Goal: Task Accomplishment & Management: Use online tool/utility

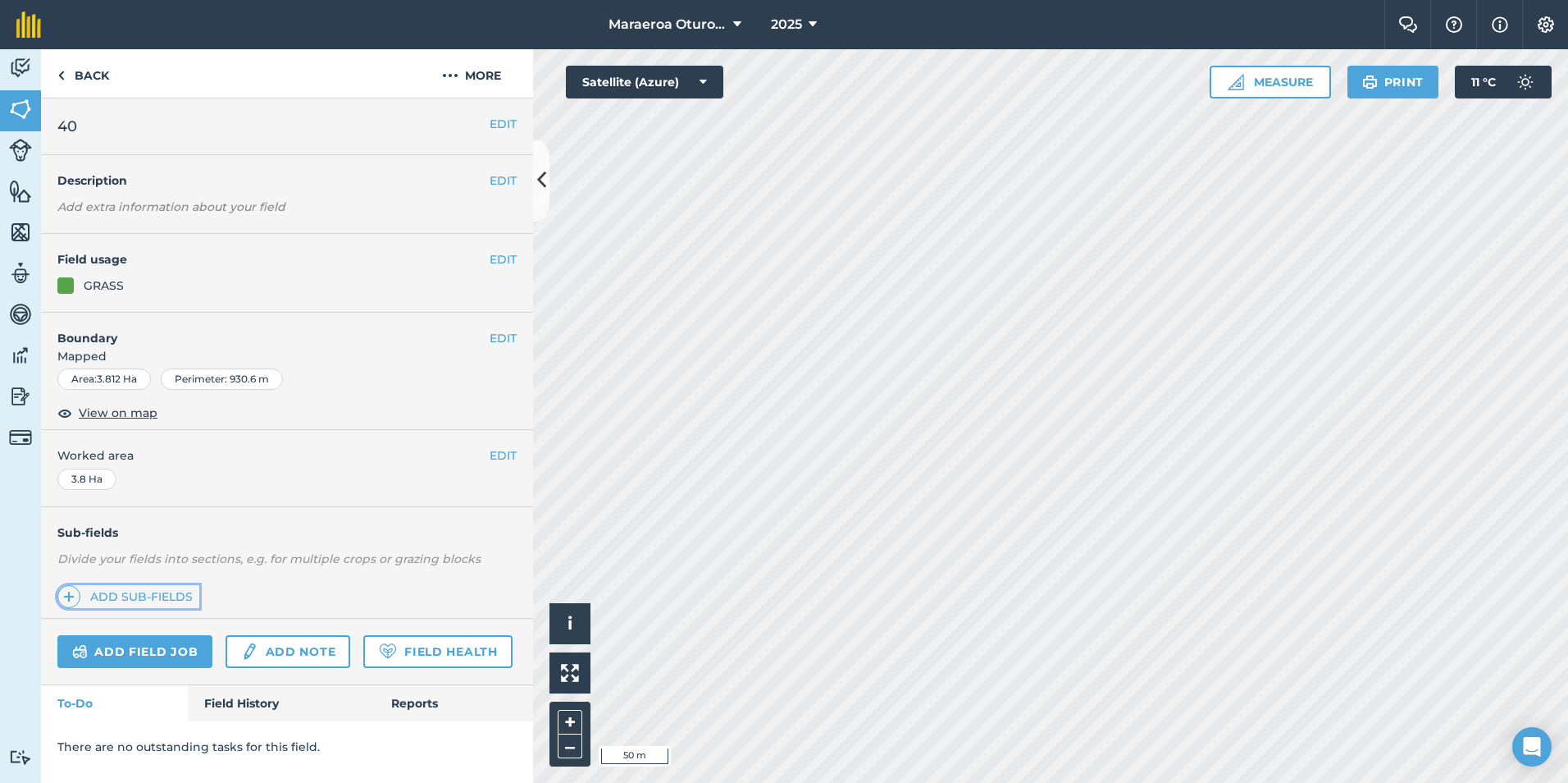
click at [169, 596] on link "Add sub-fields" at bounding box center [129, 597] width 142 height 23
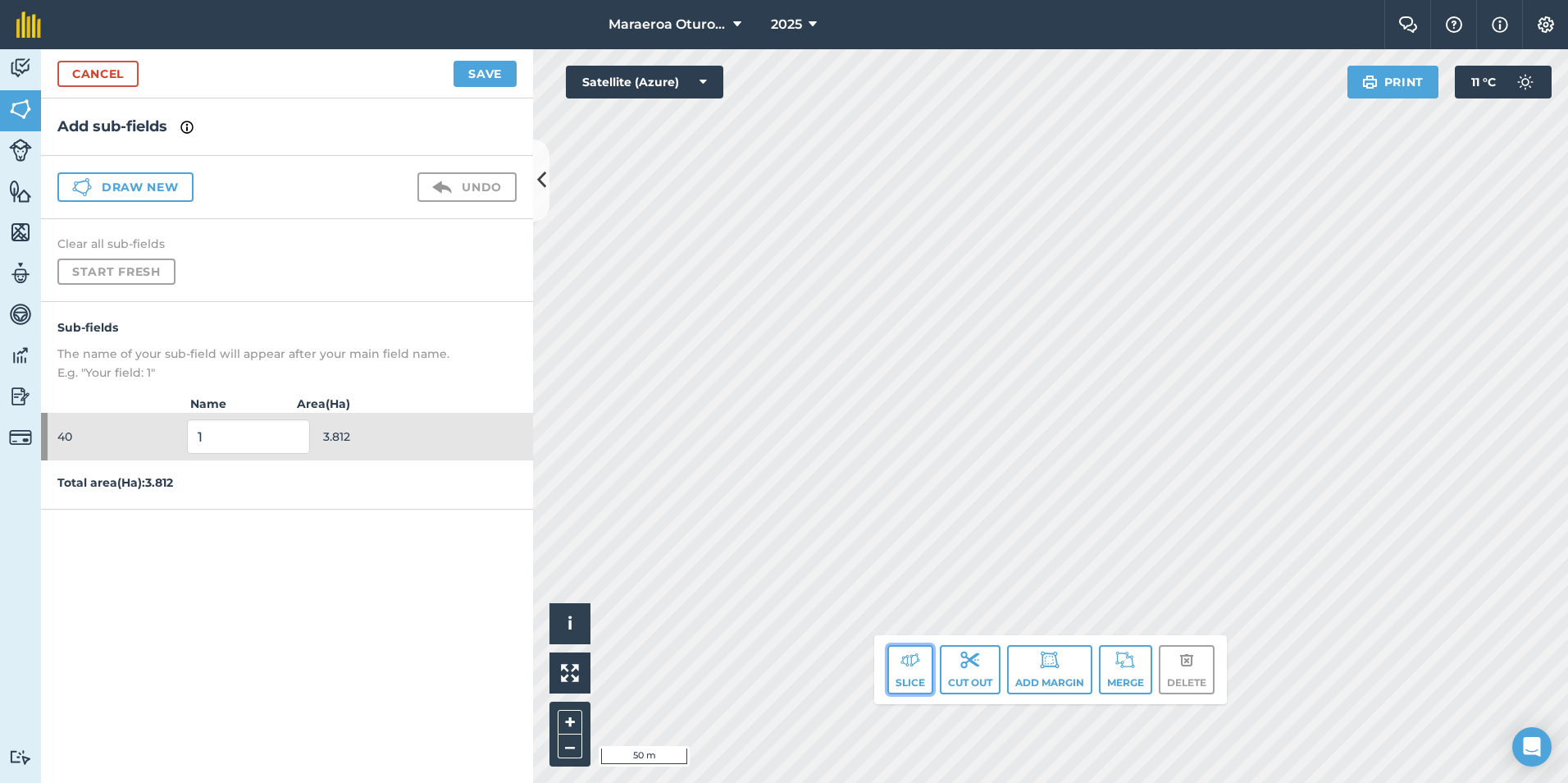
click at [902, 676] on button "Slice" at bounding box center [910, 669] width 46 height 49
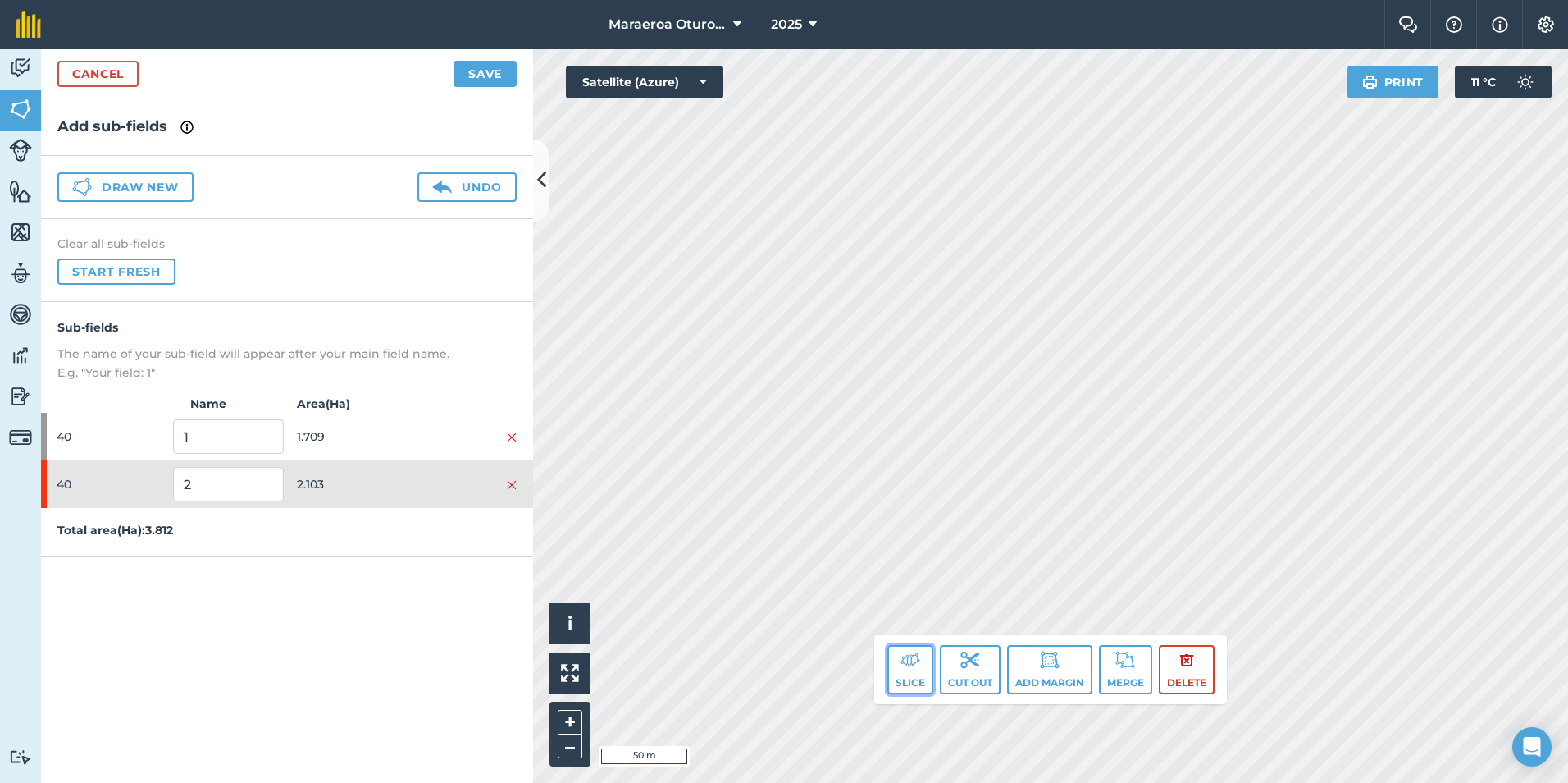
click at [909, 674] on button "Slice" at bounding box center [910, 669] width 46 height 49
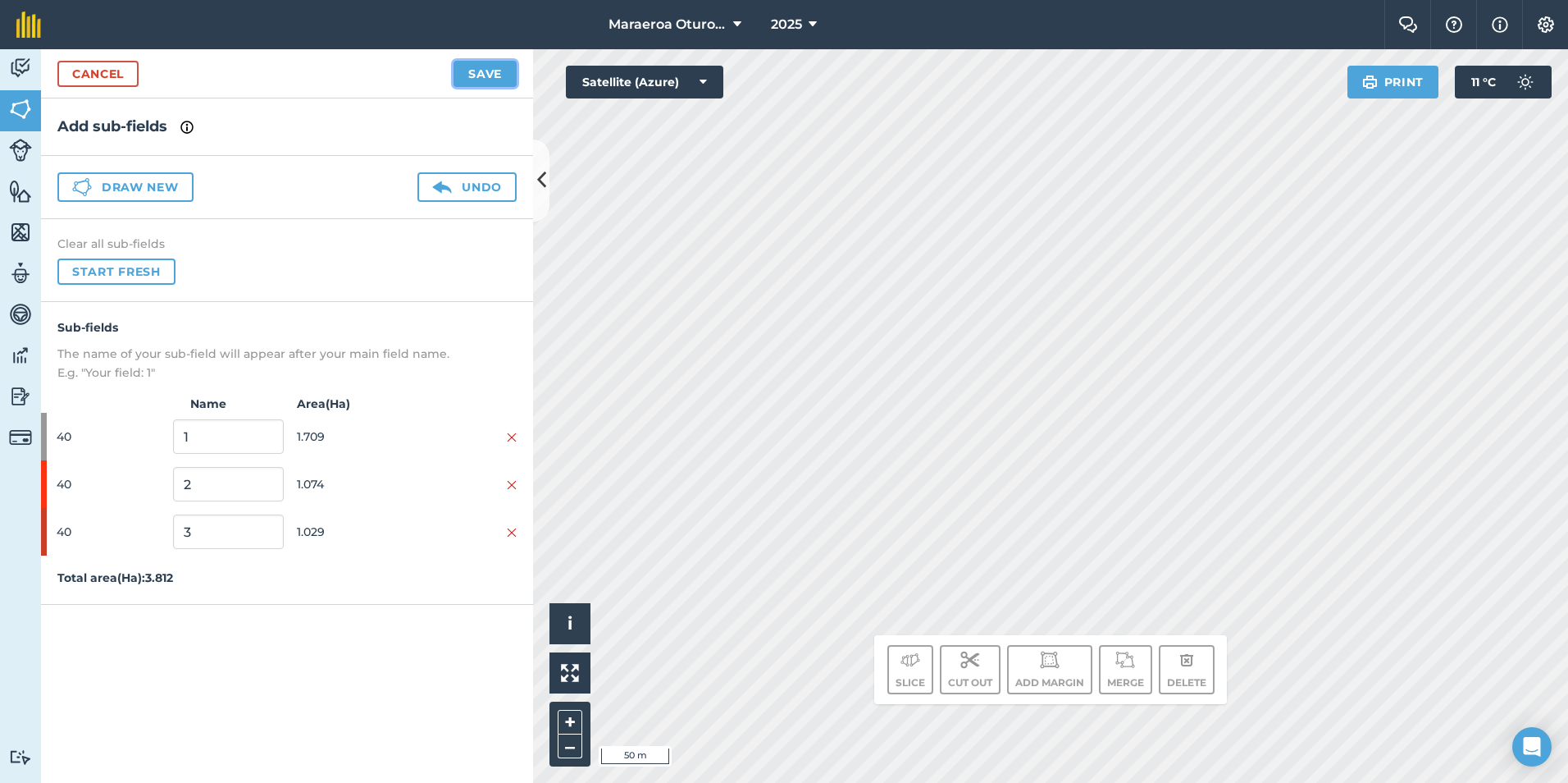
click at [483, 77] on button "Save" at bounding box center [485, 73] width 63 height 26
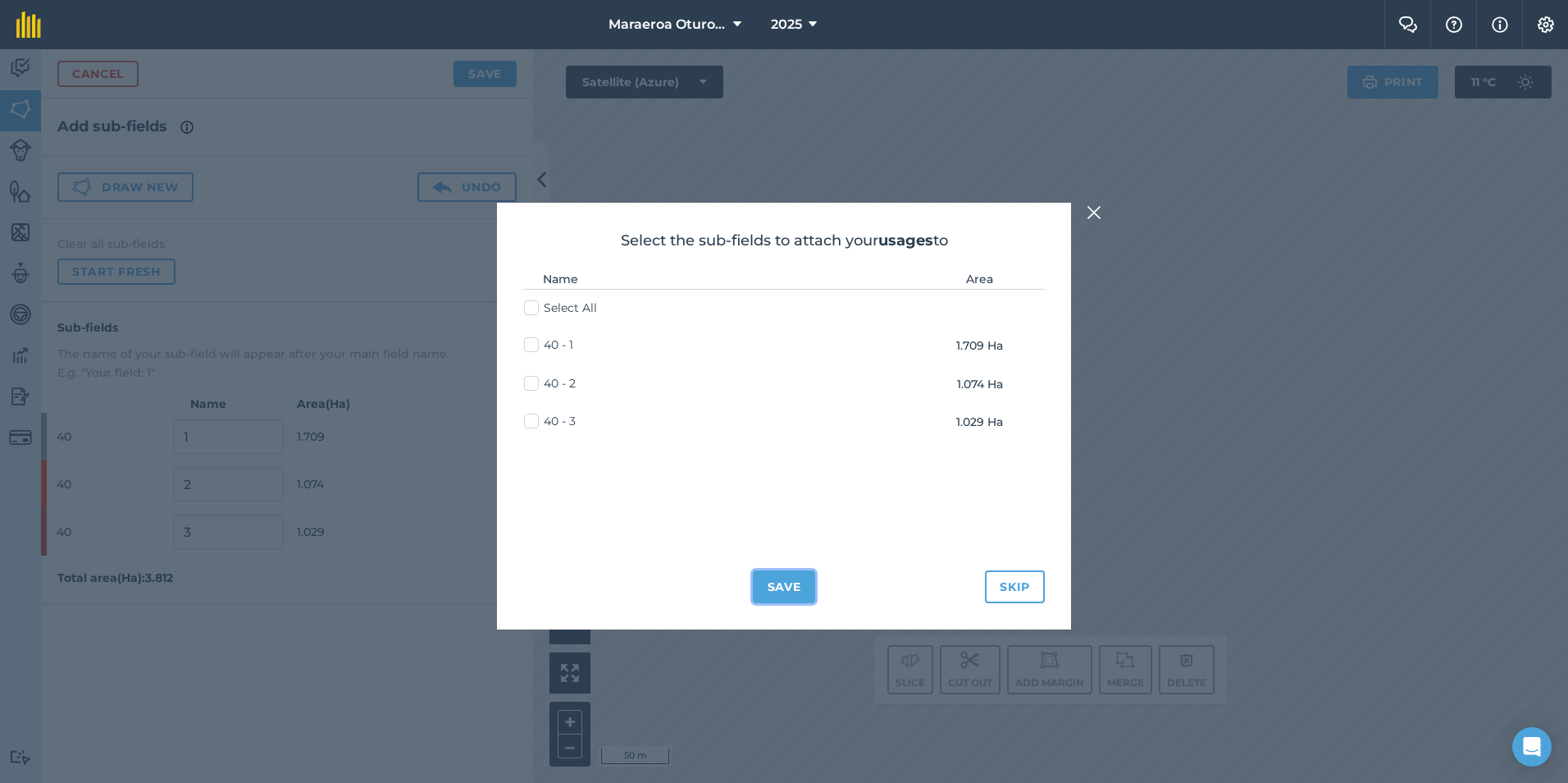
click at [787, 582] on button "Save" at bounding box center [784, 586] width 63 height 33
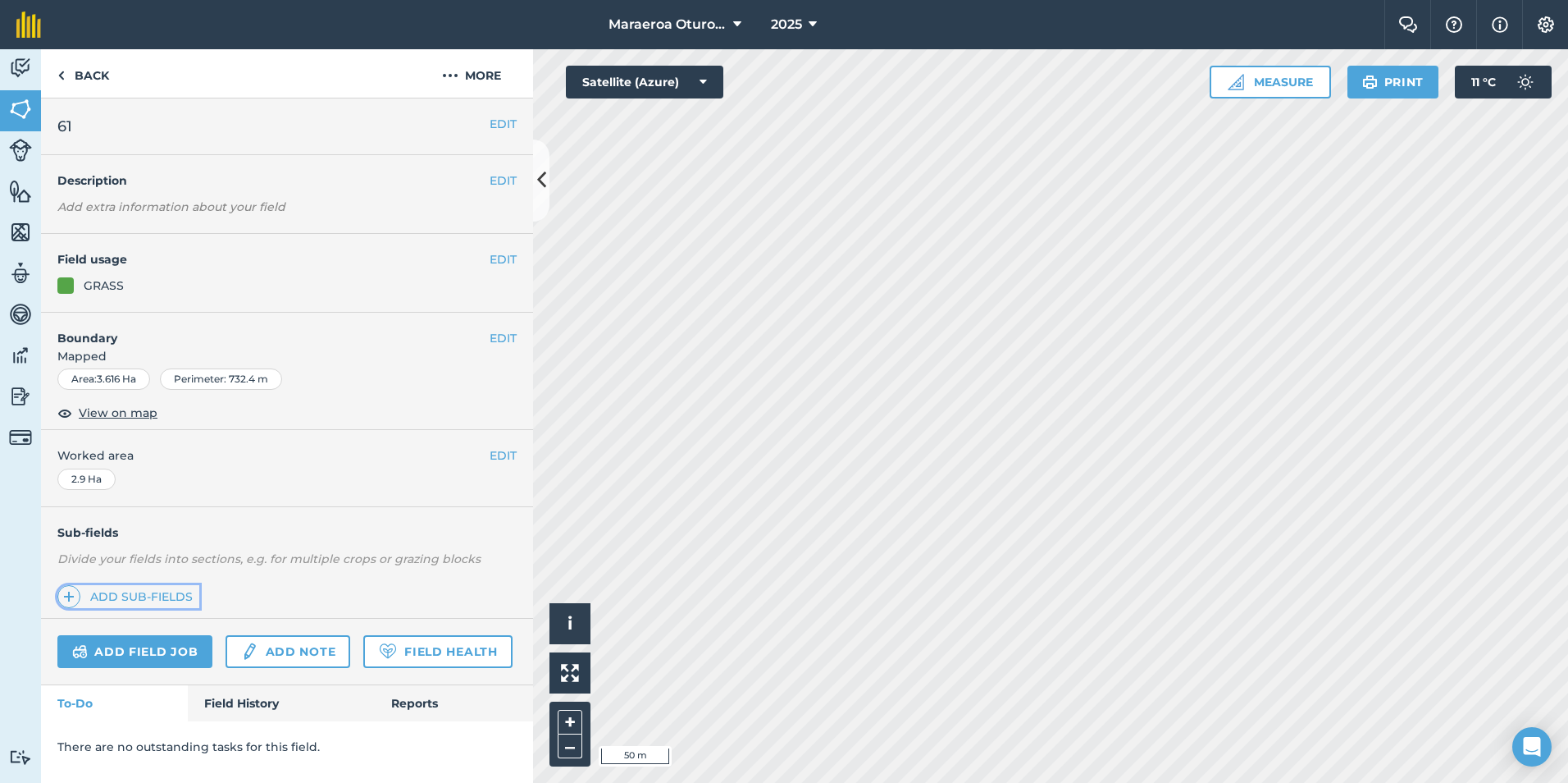
click at [135, 594] on link "Add sub-fields" at bounding box center [129, 597] width 142 height 23
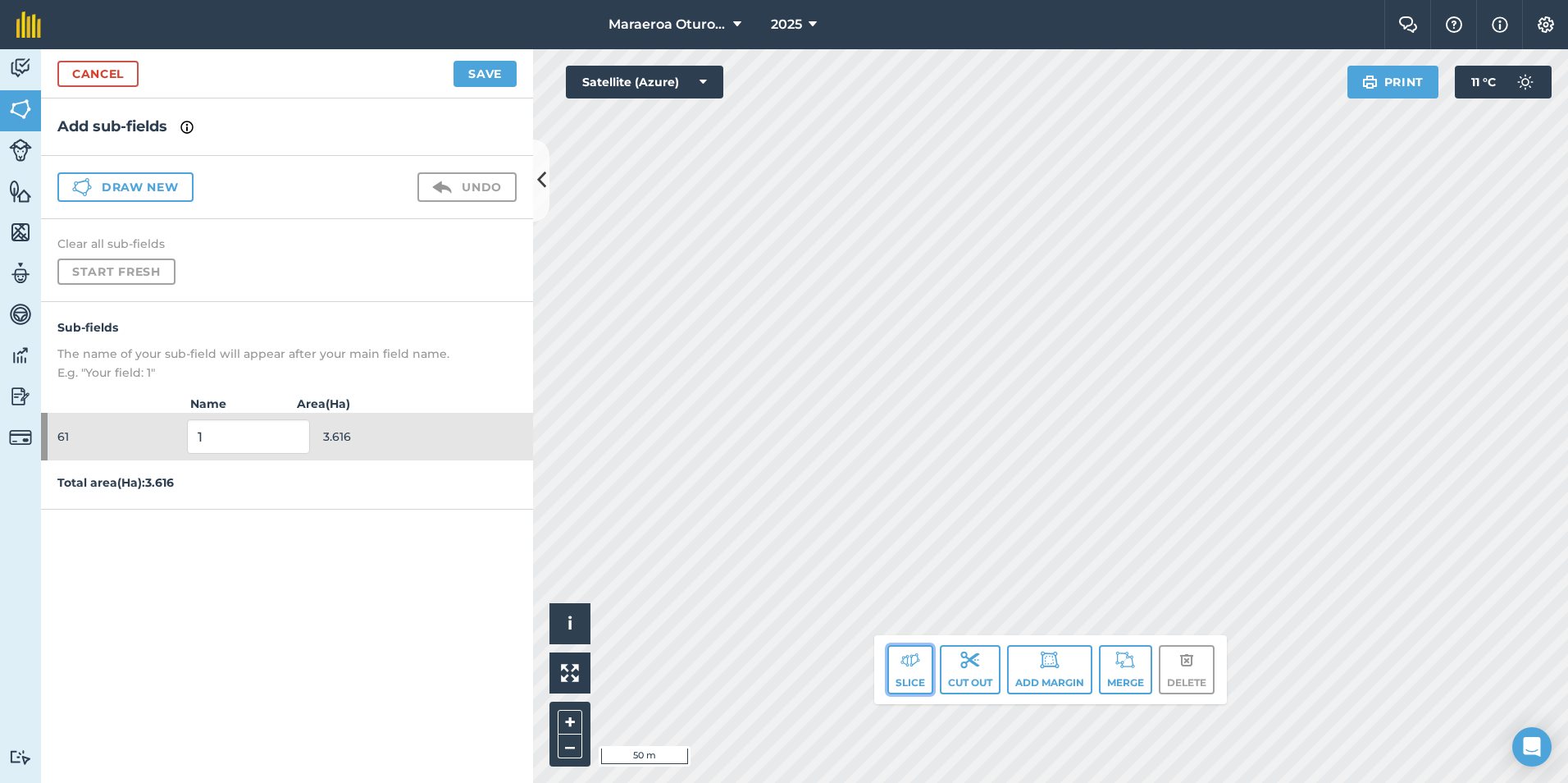
click at [904, 663] on img at bounding box center [910, 659] width 20 height 20
click at [900, 671] on button "Slice" at bounding box center [910, 669] width 46 height 49
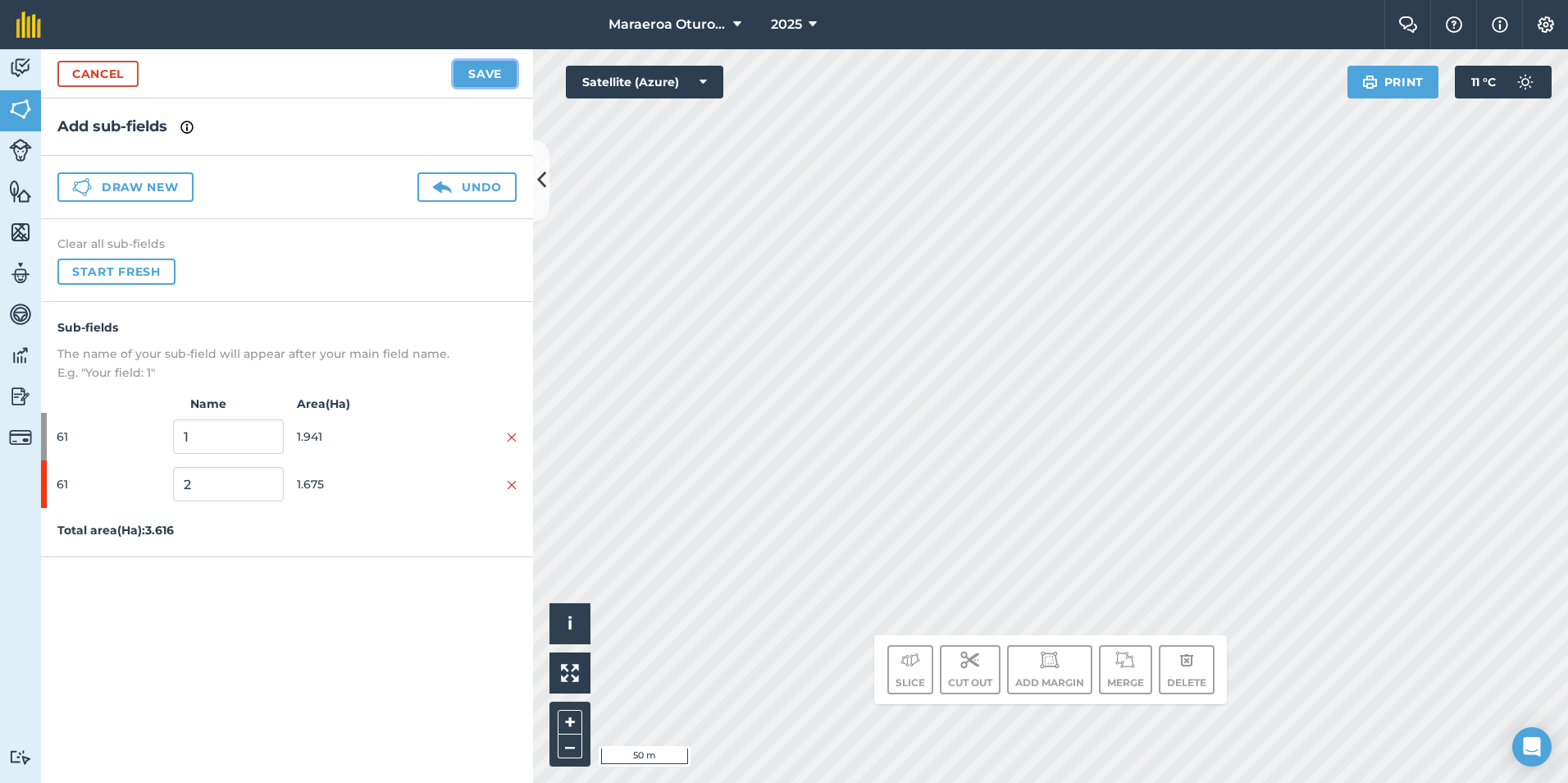
click at [510, 83] on button "Save" at bounding box center [485, 73] width 63 height 26
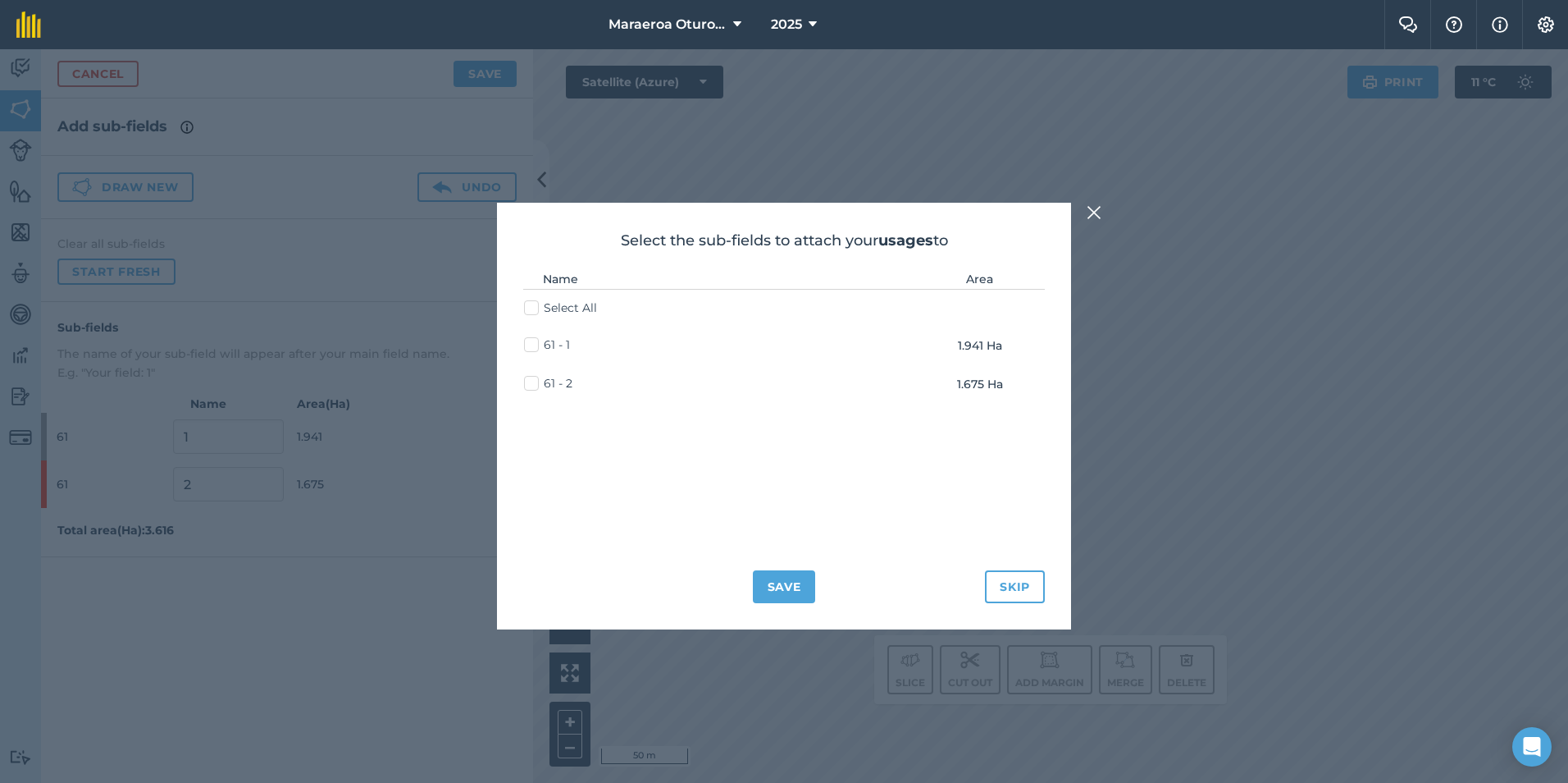
click at [777, 569] on div "Select the sub-fields to attach your usages to Name Area Select All 61 - 1 1.94…" at bounding box center [784, 415] width 573 height 427
click at [779, 588] on button "Save" at bounding box center [784, 586] width 63 height 33
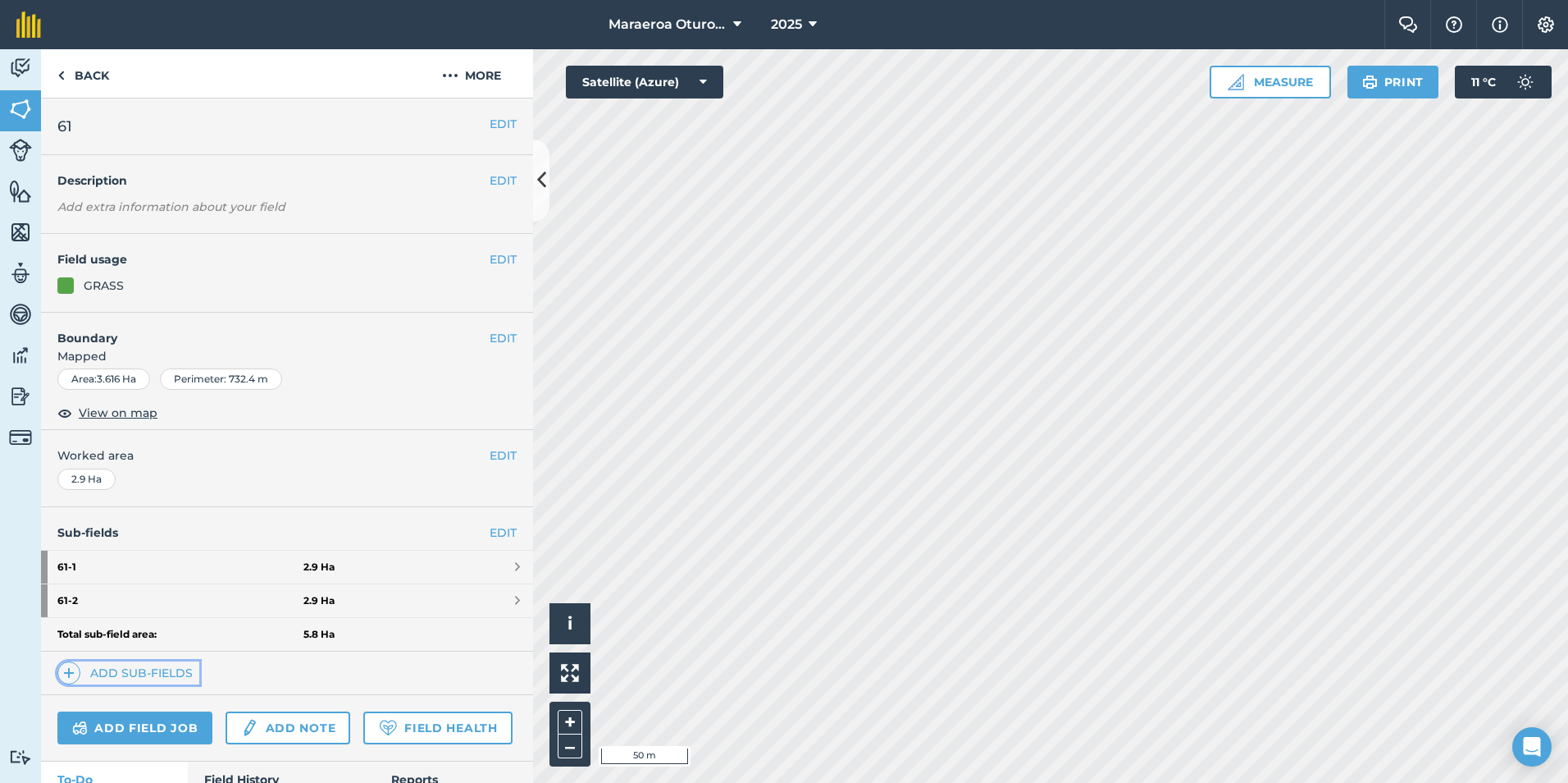
click at [122, 676] on link "Add sub-fields" at bounding box center [129, 673] width 142 height 23
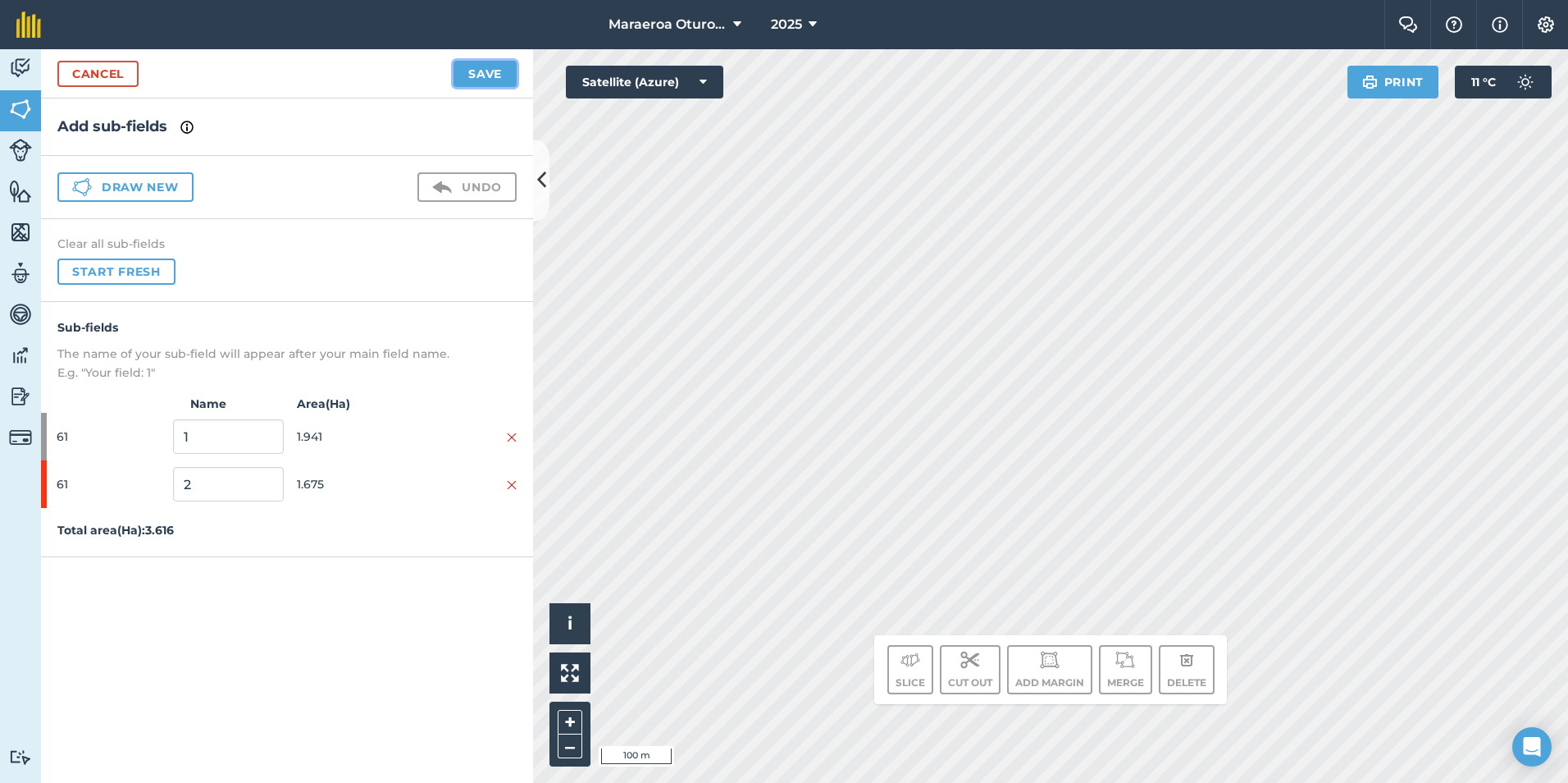
click at [496, 83] on button "Save" at bounding box center [485, 73] width 63 height 26
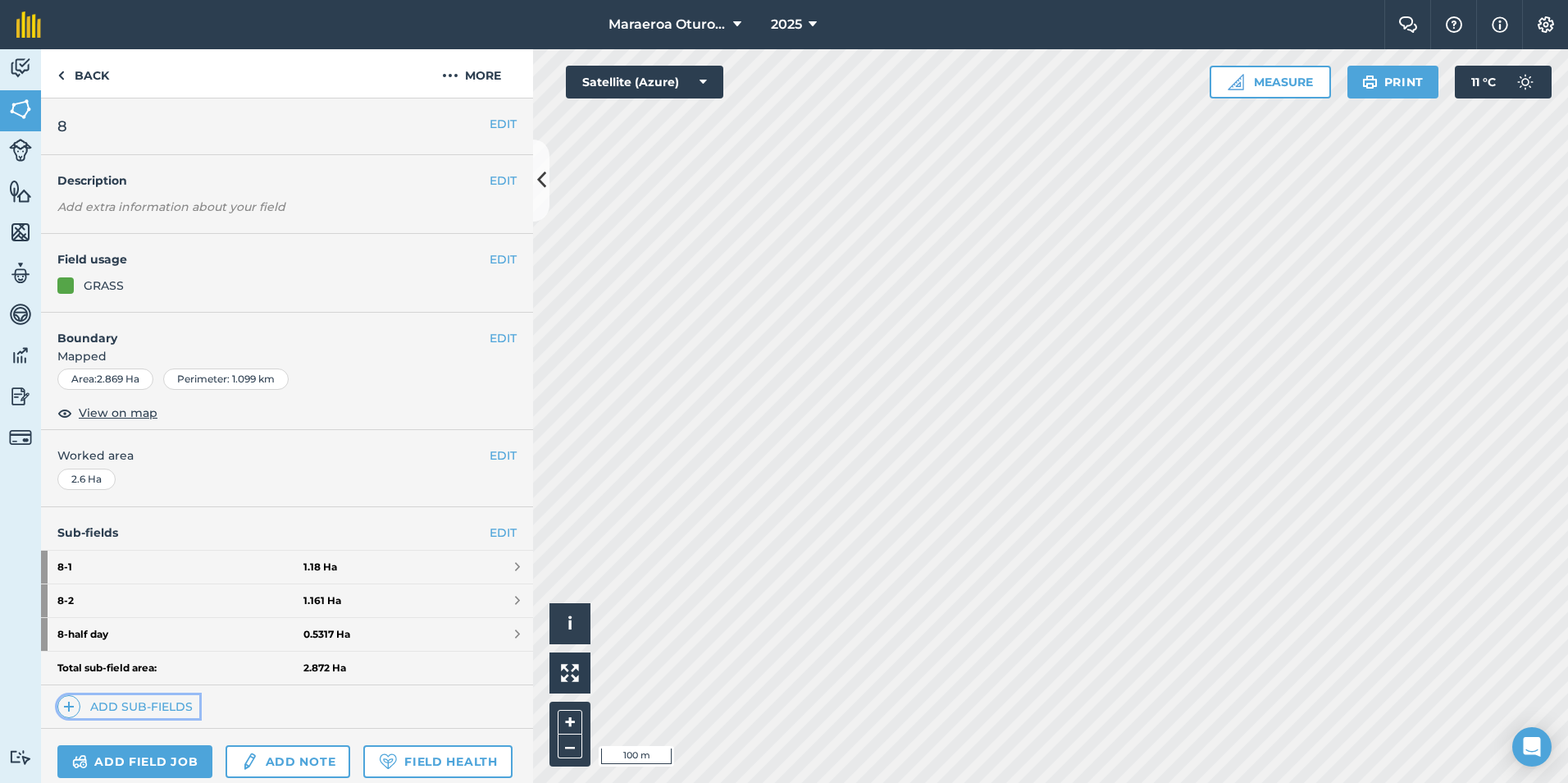
click at [157, 700] on link "Add sub-fields" at bounding box center [129, 706] width 142 height 23
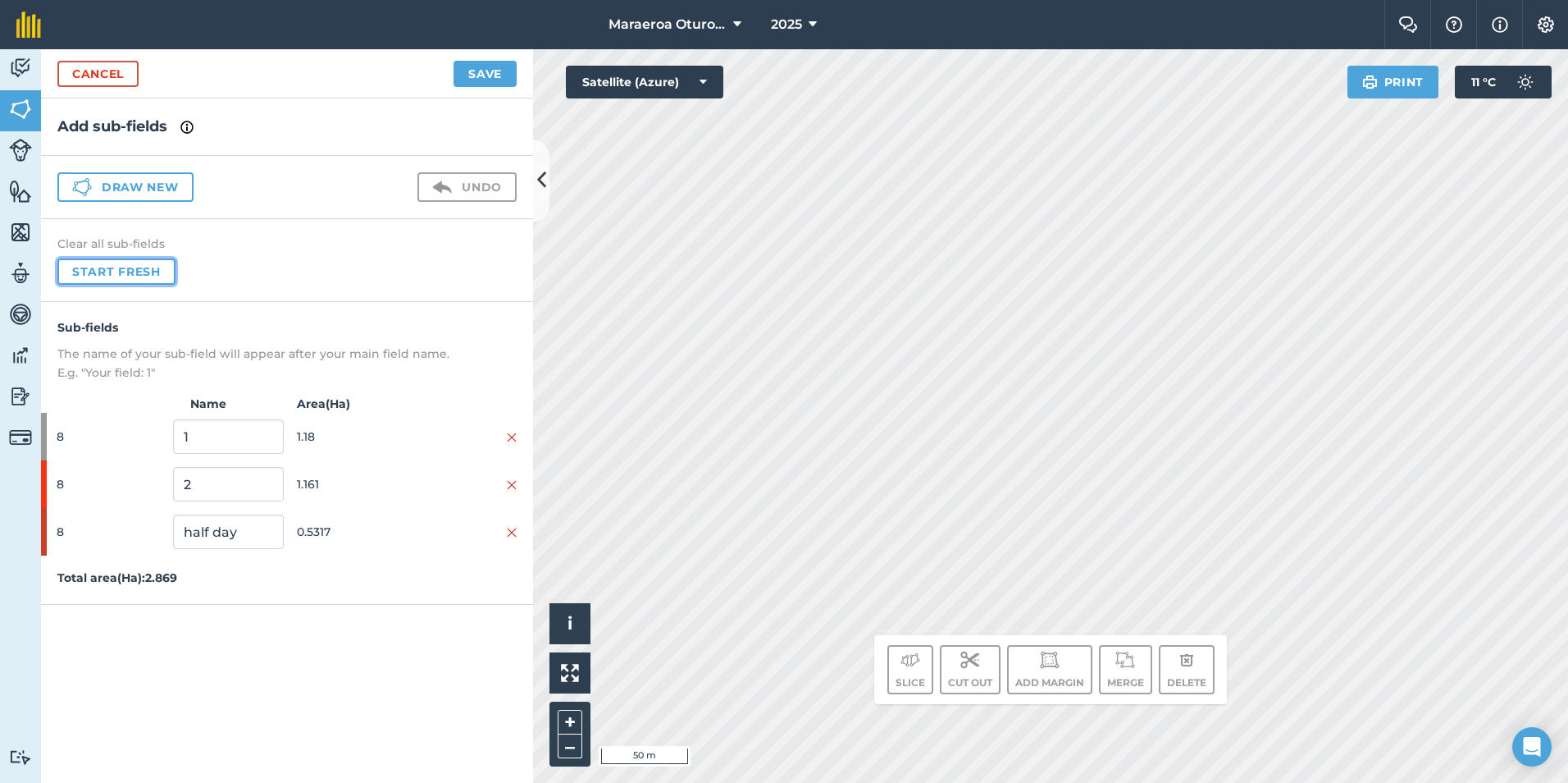
click at [147, 275] on button "Start fresh" at bounding box center [116, 271] width 118 height 26
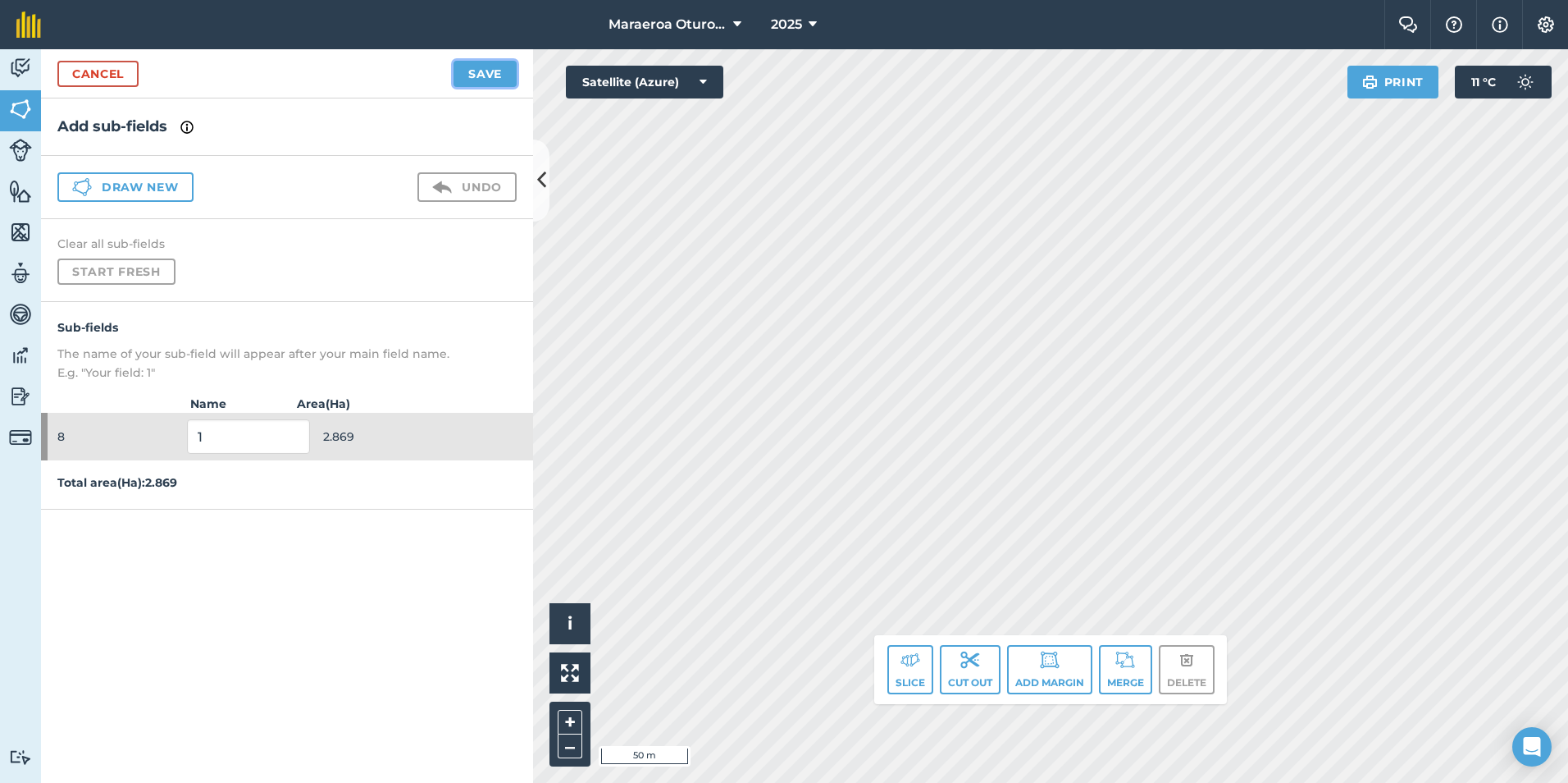
click at [499, 72] on button "Save" at bounding box center [485, 73] width 63 height 26
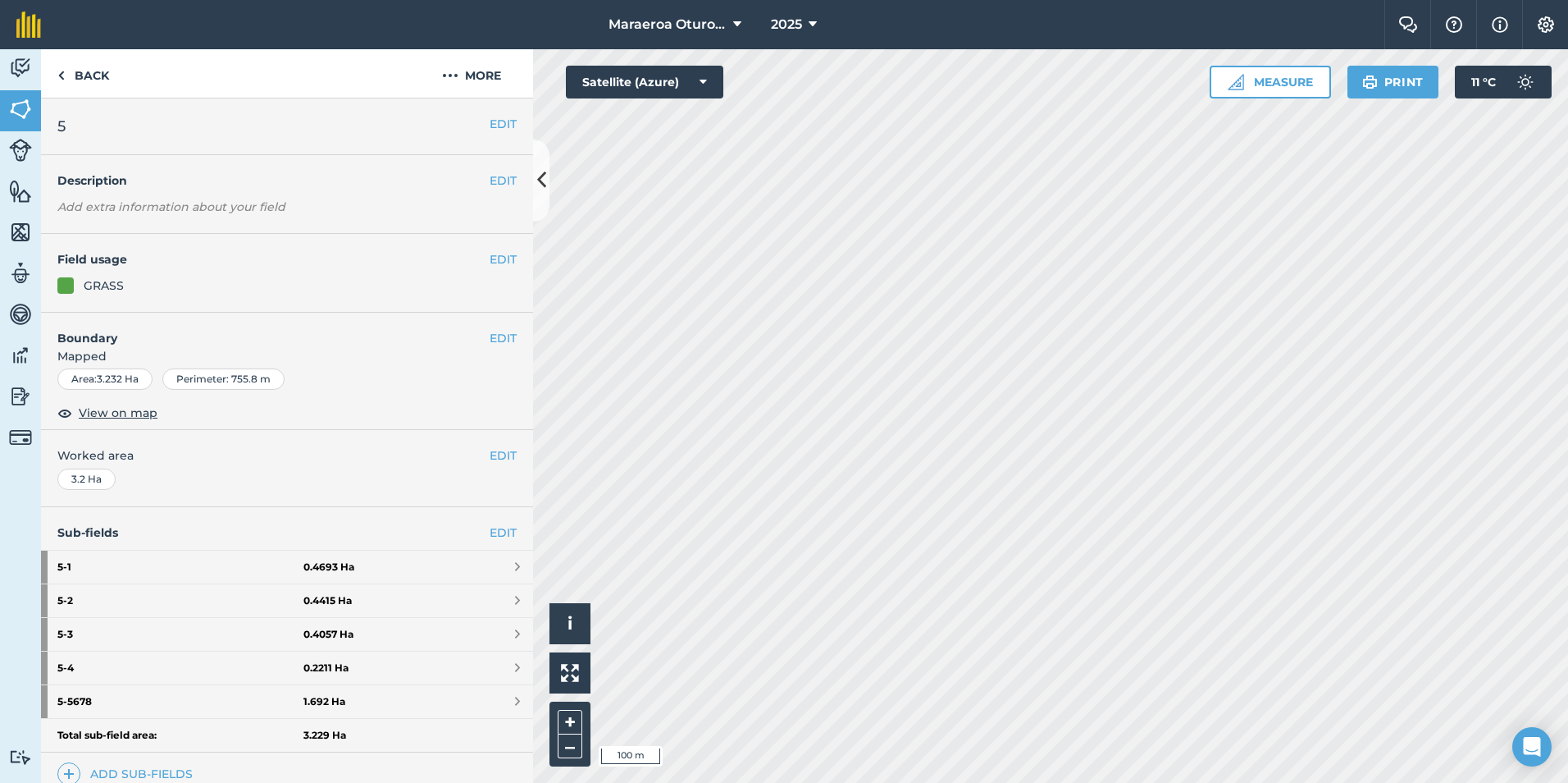
scroll to position [82, 0]
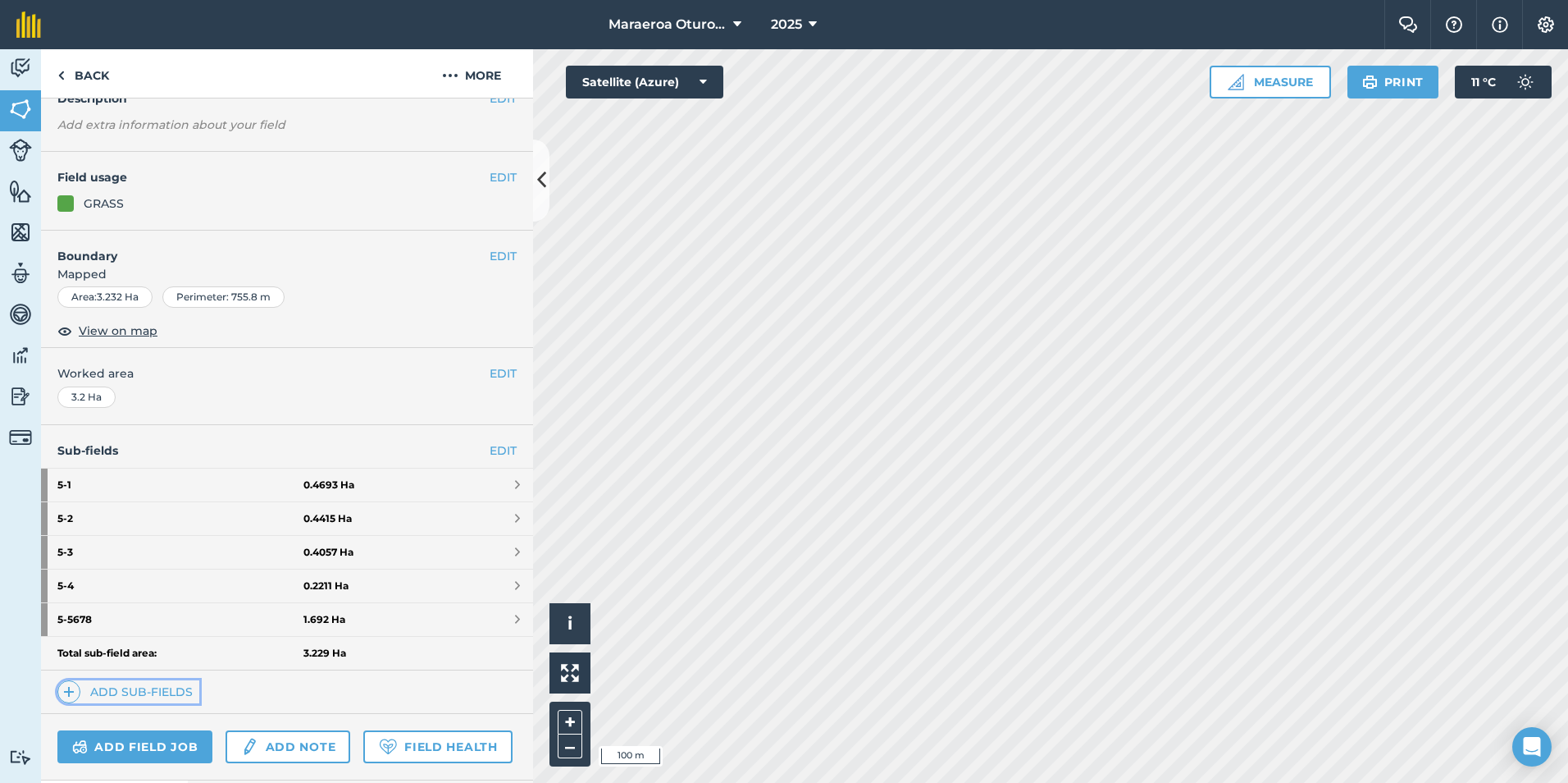
click at [149, 687] on link "Add sub-fields" at bounding box center [129, 692] width 142 height 23
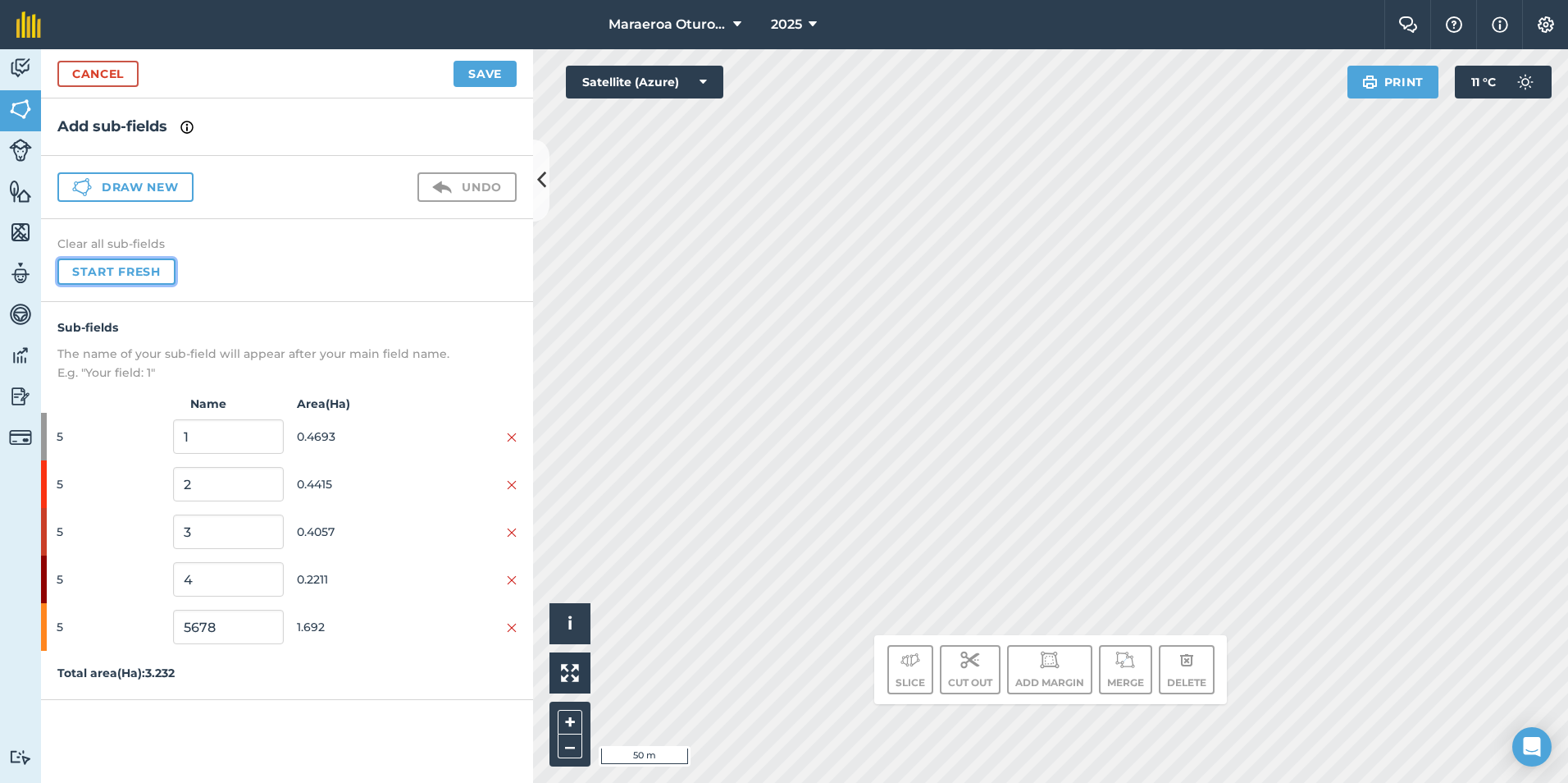
click at [129, 282] on button "Start fresh" at bounding box center [116, 271] width 118 height 26
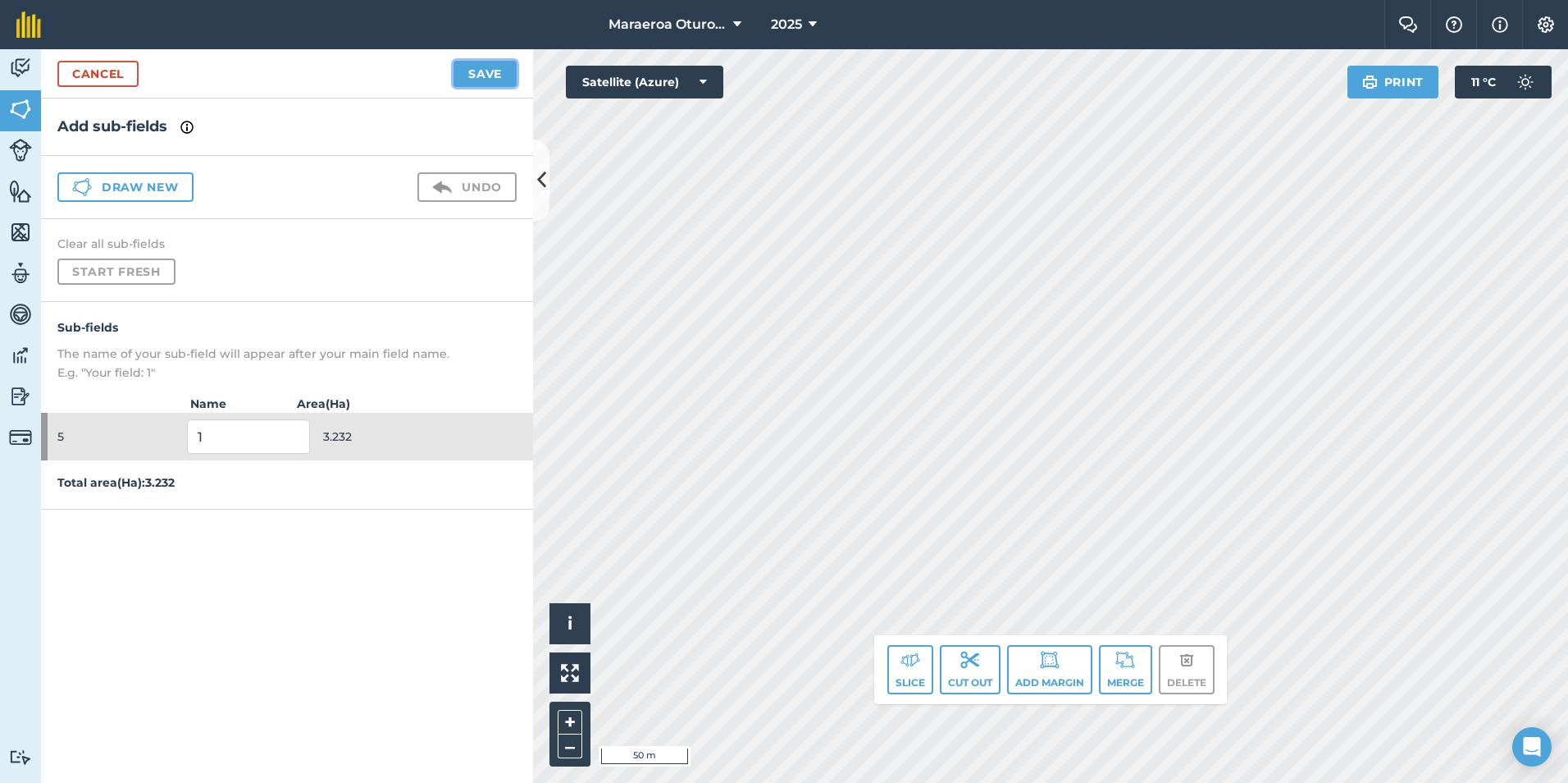
click at [491, 77] on button "Save" at bounding box center [485, 73] width 63 height 26
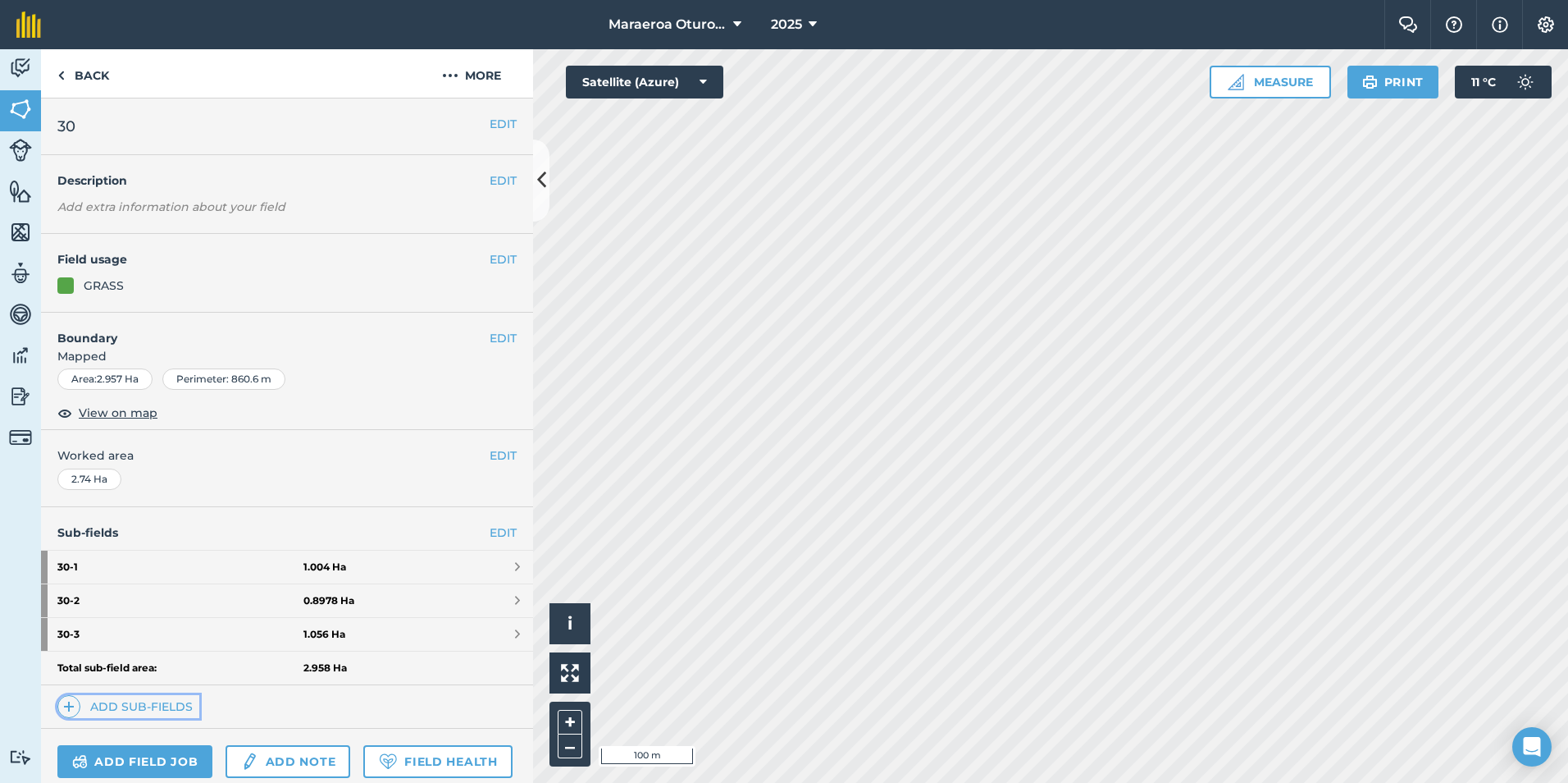
click at [168, 705] on link "Add sub-fields" at bounding box center [129, 706] width 142 height 23
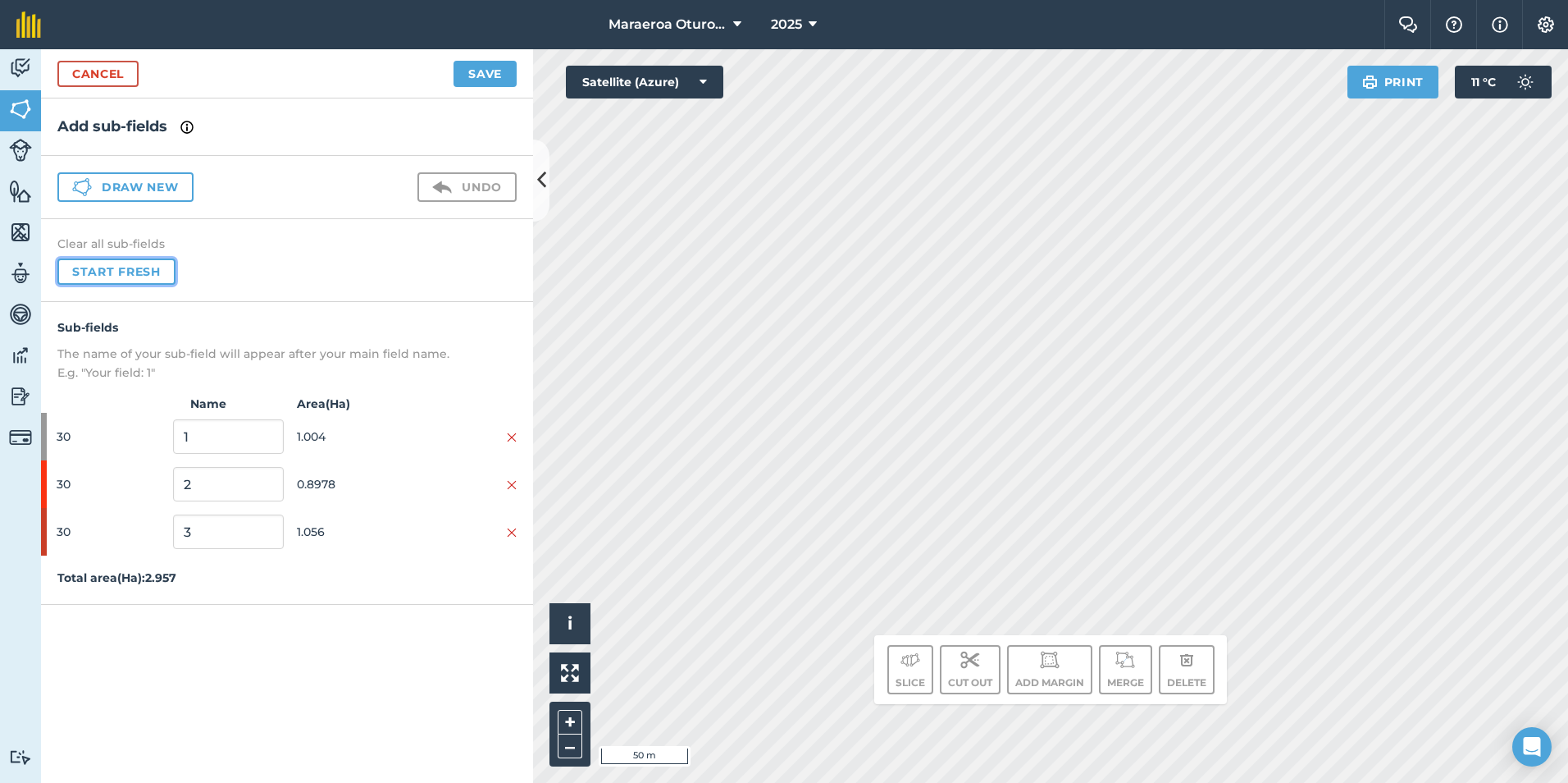
click at [129, 277] on button "Start fresh" at bounding box center [116, 271] width 118 height 26
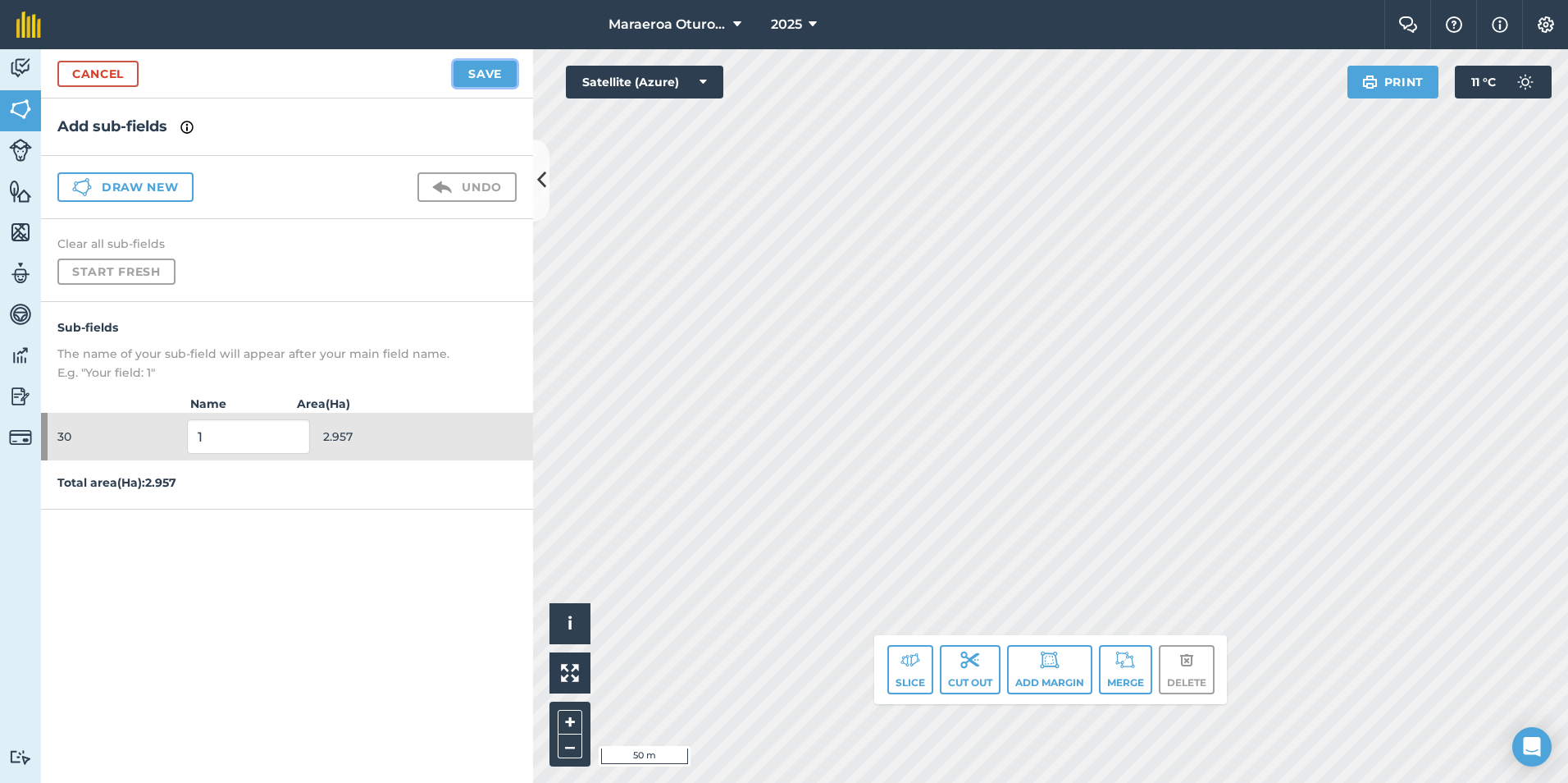
click at [502, 76] on button "Save" at bounding box center [485, 73] width 63 height 26
